Goal: Find specific page/section: Find specific page/section

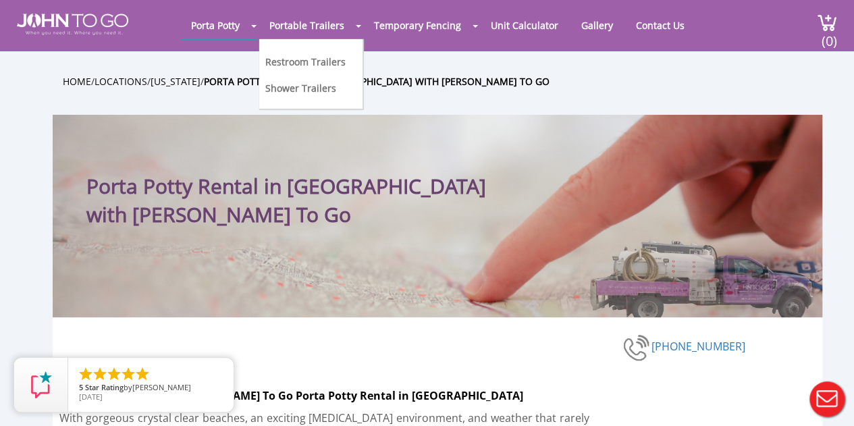
click at [353, 30] on li "Portable Trailers Restroom Trailers Shower Trailers" at bounding box center [310, 26] width 102 height 28
click at [311, 63] on link "Restroom Trailers" at bounding box center [305, 61] width 80 height 13
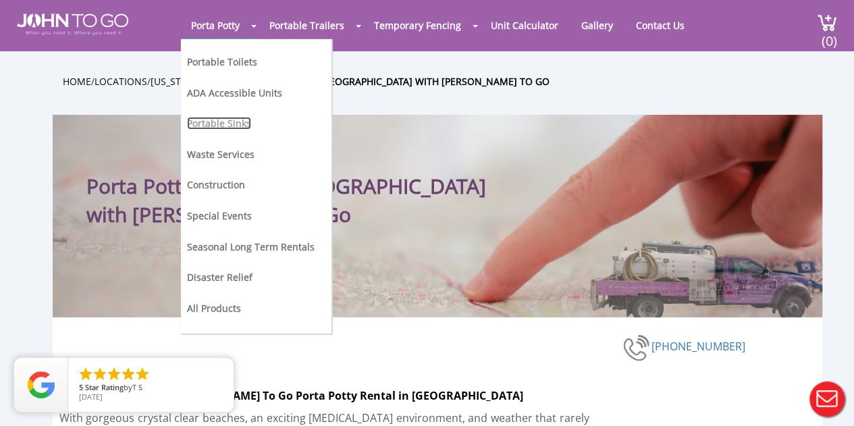
click at [231, 120] on link "Portable Sinks" at bounding box center [219, 123] width 64 height 13
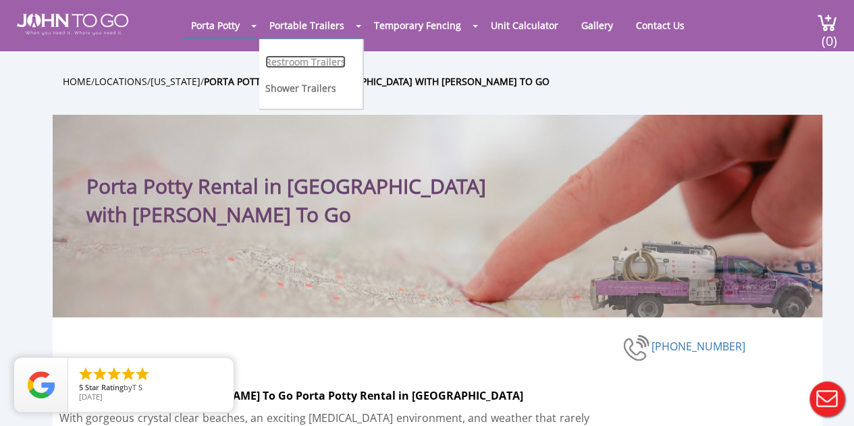
click at [323, 58] on link "Restroom Trailers" at bounding box center [305, 61] width 80 height 13
